Goal: Find specific page/section: Find specific page/section

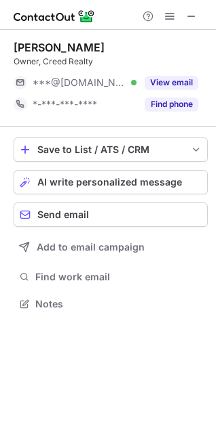
scroll to position [295, 216]
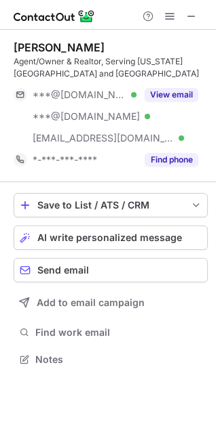
scroll to position [350, 216]
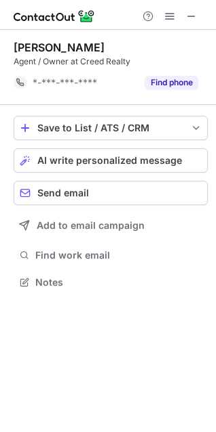
scroll to position [273, 216]
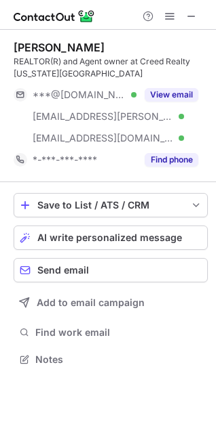
scroll to position [350, 216]
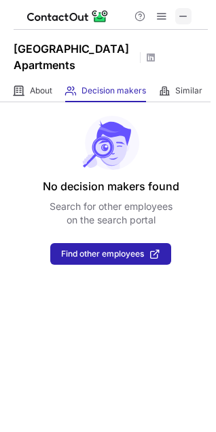
drag, startPoint x: 185, startPoint y: 11, endPoint x: 163, endPoint y: 28, distance: 27.9
click at [184, 11] on span at bounding box center [183, 16] width 11 height 11
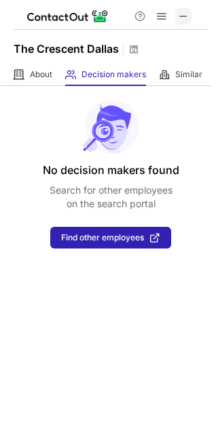
click at [181, 17] on span at bounding box center [183, 16] width 11 height 11
